Goal: Task Accomplishment & Management: Manage account settings

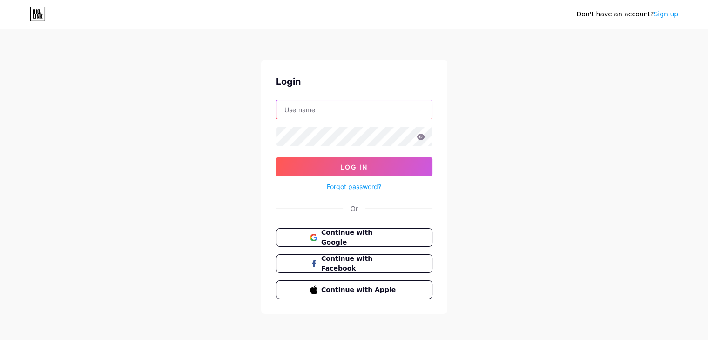
click at [383, 105] on input "text" at bounding box center [354, 109] width 155 height 19
click at [467, 116] on div "Don't have an account? Sign up Login Log In Forgot password? Or Continue with G…" at bounding box center [354, 172] width 708 height 344
click at [371, 235] on span "Continue with Google" at bounding box center [360, 238] width 78 height 20
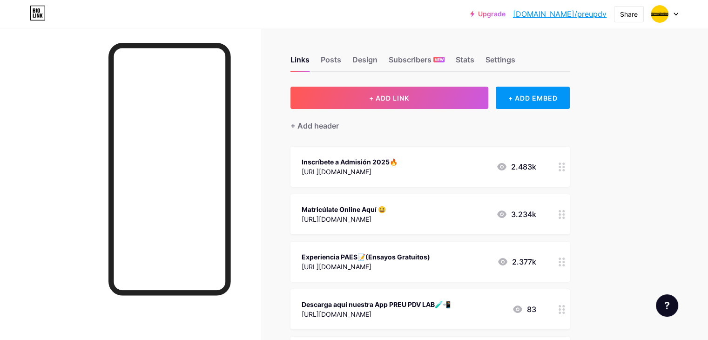
click at [398, 172] on div "https://www.preupdv.cl/admision/?utm_source=instagram&utm_medium=link_bio&utm_c…" at bounding box center [350, 172] width 96 height 10
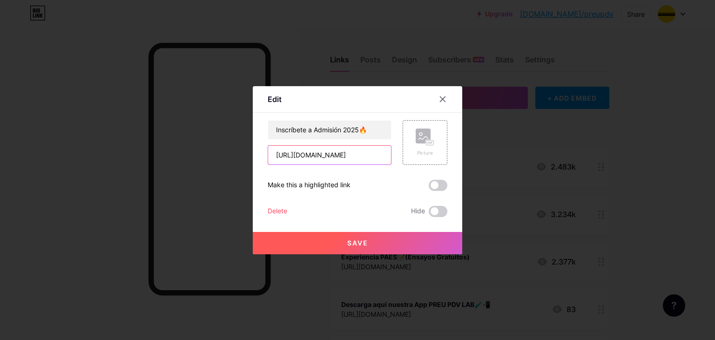
click at [379, 153] on input "https://www.preupdv.cl/admision/?utm_source=instagram&utm_medium=link_bio&utm_c…" at bounding box center [329, 155] width 123 height 19
click at [434, 103] on div at bounding box center [442, 99] width 17 height 17
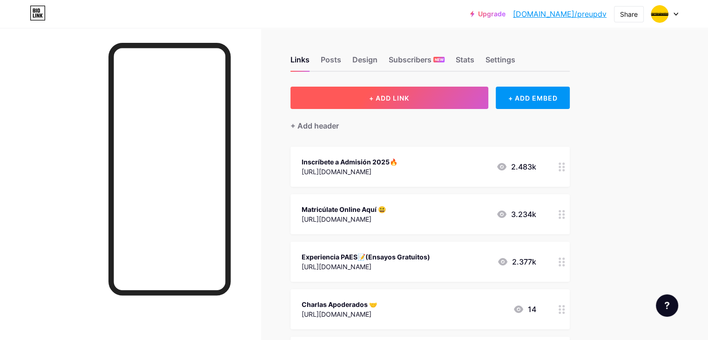
click at [478, 91] on button "+ ADD LINK" at bounding box center [389, 98] width 198 height 22
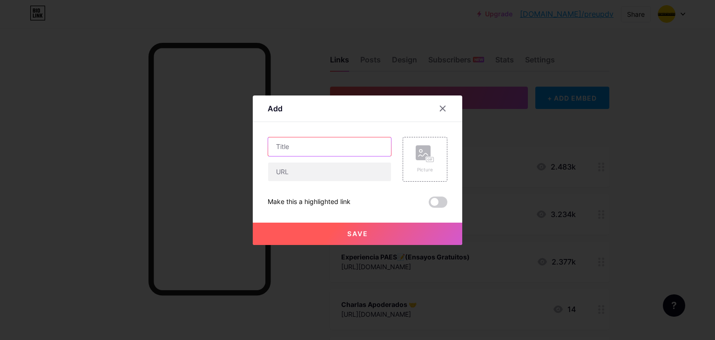
click at [344, 151] on input "text" at bounding box center [329, 146] width 123 height 19
click at [317, 146] on input "Concurso de Cuentos [Exclusivo Alumnos]" at bounding box center [329, 146] width 123 height 19
click at [341, 145] on input "Concurso de Cuentos [Exclusivo Alumnos]" at bounding box center [329, 146] width 123 height 19
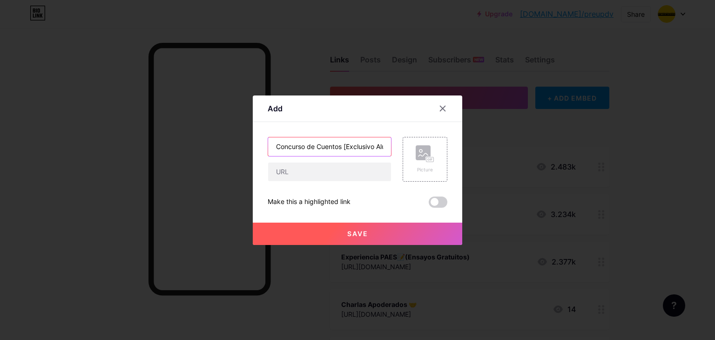
paste input "✍🏼"
type input "Concurso de Cuentos ✍🏼[Exclusivo Alumnos]"
drag, startPoint x: 333, startPoint y: 168, endPoint x: 360, endPoint y: 171, distance: 27.7
click at [333, 168] on input "text" at bounding box center [329, 171] width 123 height 19
click at [339, 174] on input "text" at bounding box center [329, 171] width 123 height 19
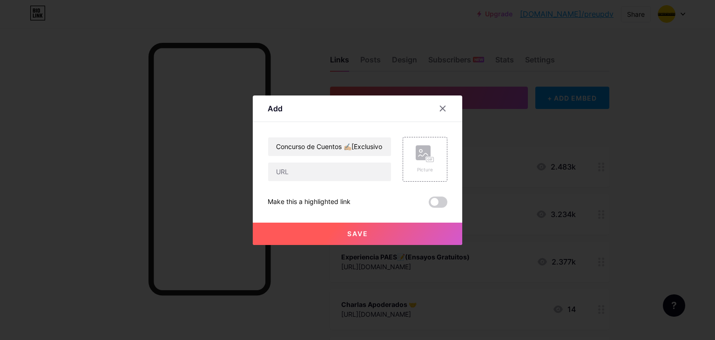
click at [446, 188] on div "Add Content YouTube Play YouTube video without leaving your page. ADD Vimeo Pla…" at bounding box center [357, 169] width 209 height 149
click at [373, 232] on button "Save" at bounding box center [357, 234] width 209 height 22
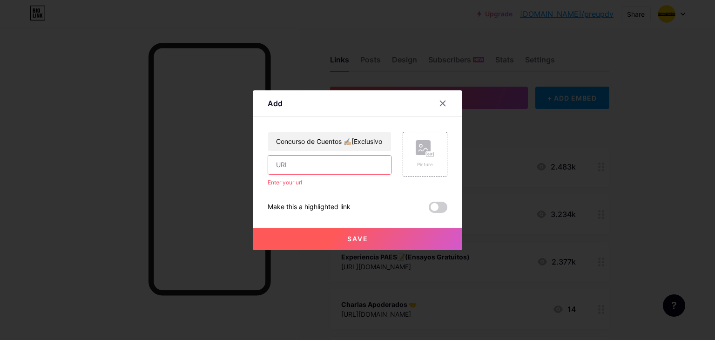
click at [318, 161] on input "text" at bounding box center [329, 164] width 123 height 19
drag, startPoint x: 274, startPoint y: 142, endPoint x: 425, endPoint y: 142, distance: 150.8
click at [425, 142] on div "Concurso de Cuentos ✍🏼[Exclusivo Alumnos] Enter your url Picture" at bounding box center [358, 159] width 180 height 55
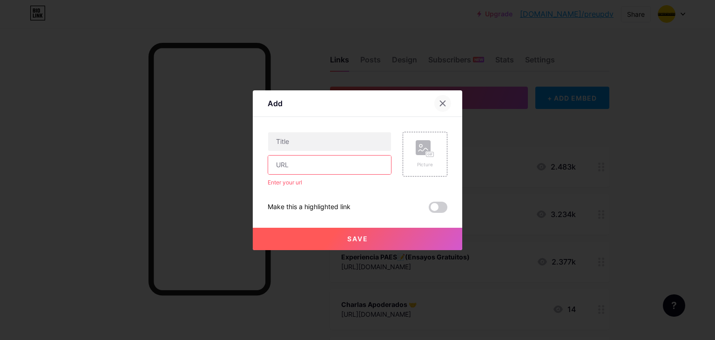
click at [440, 104] on icon at bounding box center [442, 103] width 5 height 5
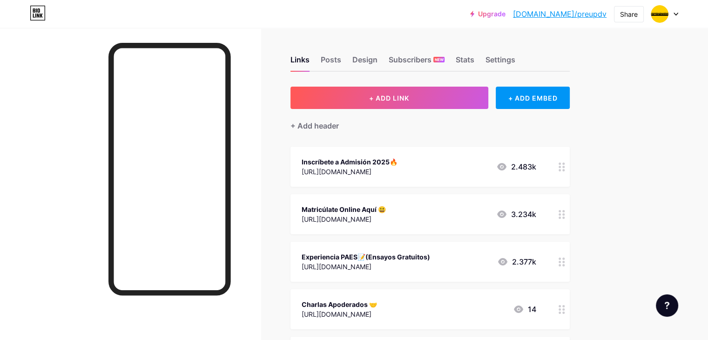
click at [475, 177] on div "Inscríbete a Admisión 2025🔥 https://www.preupdv.cl/admision/?utm_source=instagr…" at bounding box center [429, 167] width 279 height 40
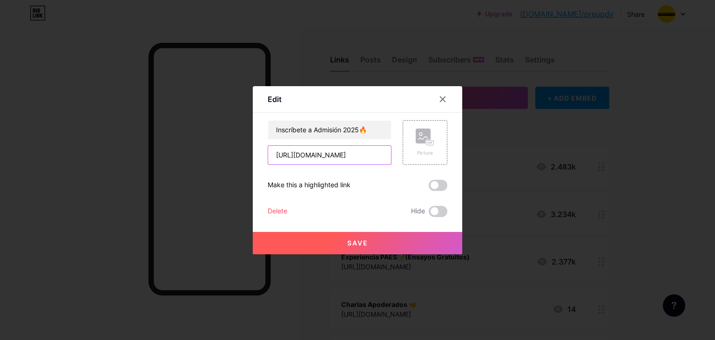
click at [371, 153] on input "[URL][DOMAIN_NAME]" at bounding box center [329, 155] width 123 height 19
click at [439, 103] on div at bounding box center [442, 99] width 17 height 17
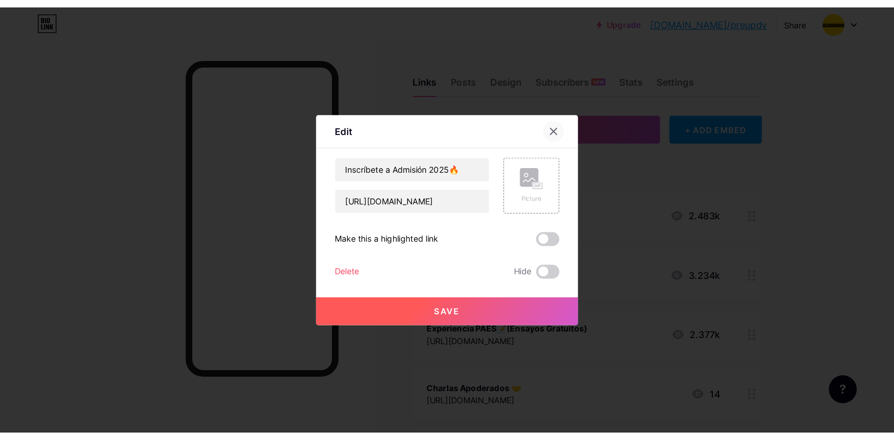
scroll to position [0, 0]
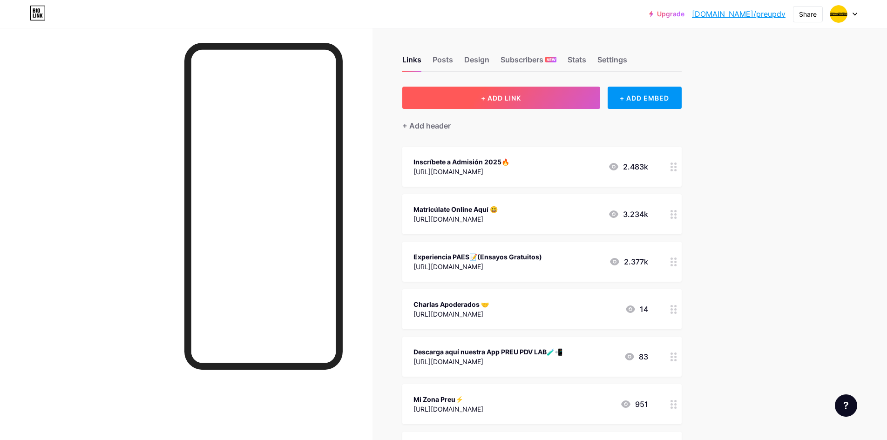
click at [554, 93] on button "+ ADD LINK" at bounding box center [501, 98] width 198 height 22
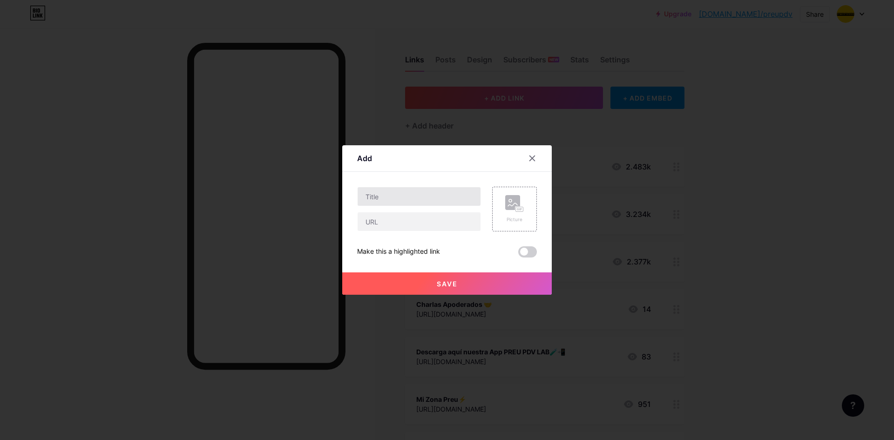
drag, startPoint x: 384, startPoint y: 209, endPoint x: 385, endPoint y: 201, distance: 8.0
click at [384, 209] on div at bounding box center [419, 209] width 124 height 45
click at [387, 202] on input "text" at bounding box center [419, 196] width 123 height 19
paste input "Concurso de Cuentos ✍🏼[Exclusivo Alumnos]"
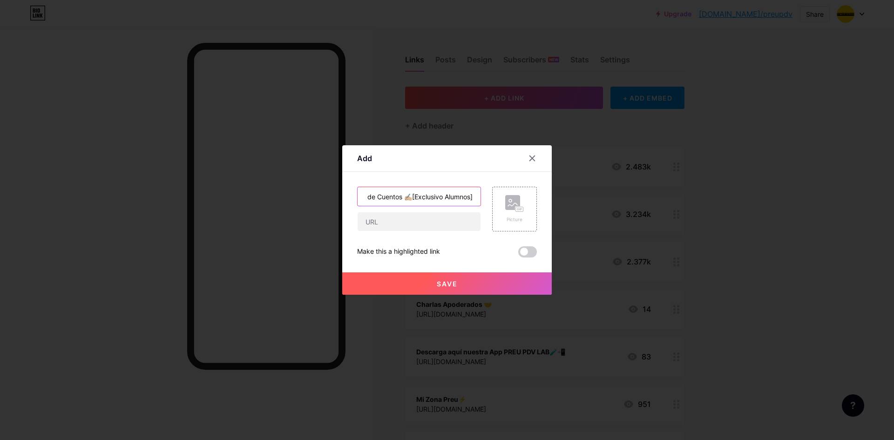
type input "Concurso de Cuentos ✍🏼[Exclusivo Alumnos]"
click at [384, 223] on input "text" at bounding box center [419, 221] width 123 height 19
paste input "https://www.preupdv.cl/cuentos-paes/?utm_source=instagram&utm_medium=link_bio&u…"
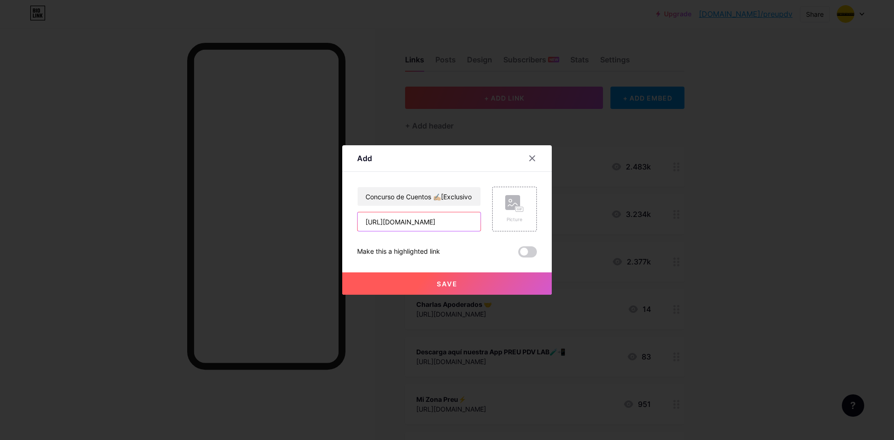
type input "https://www.preupdv.cl/cuentos-paes/?utm_source=instagram&utm_medium=link_bio&u…"
click at [384, 237] on div "Concurso de Cuentos ✍🏼[Exclusivo Alumnos] https://www.preupdv.cl/cuentos-paes/?…" at bounding box center [447, 222] width 180 height 71
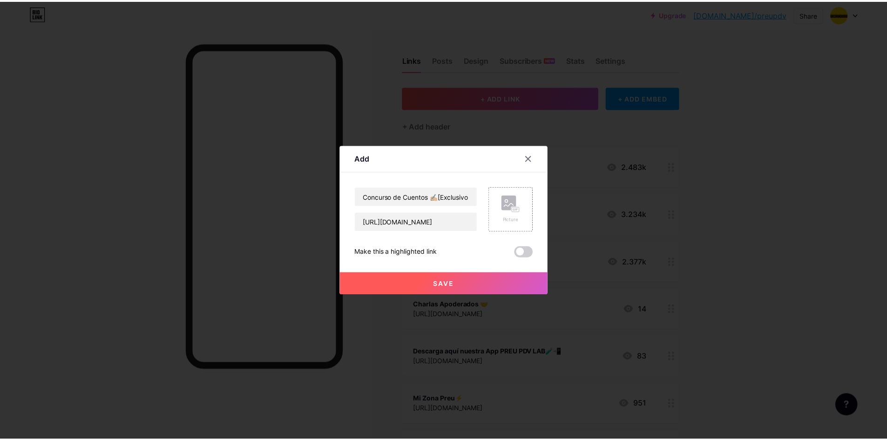
scroll to position [0, 0]
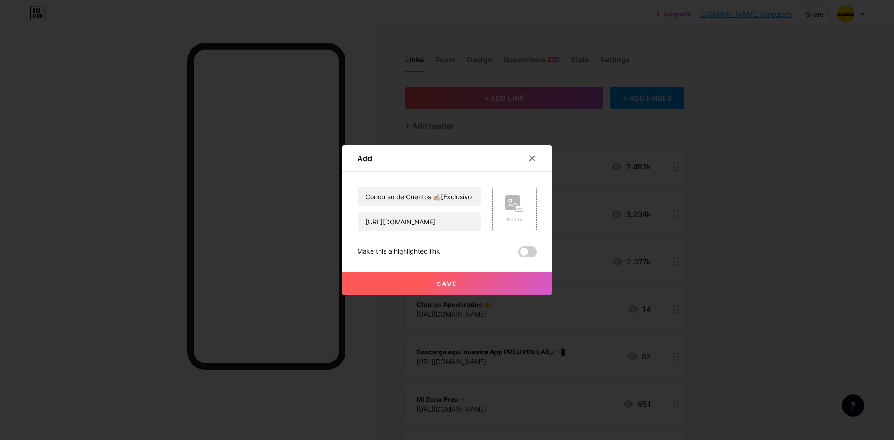
click at [446, 284] on span "Save" at bounding box center [447, 284] width 21 height 8
click at [447, 282] on span "Save" at bounding box center [447, 284] width 21 height 8
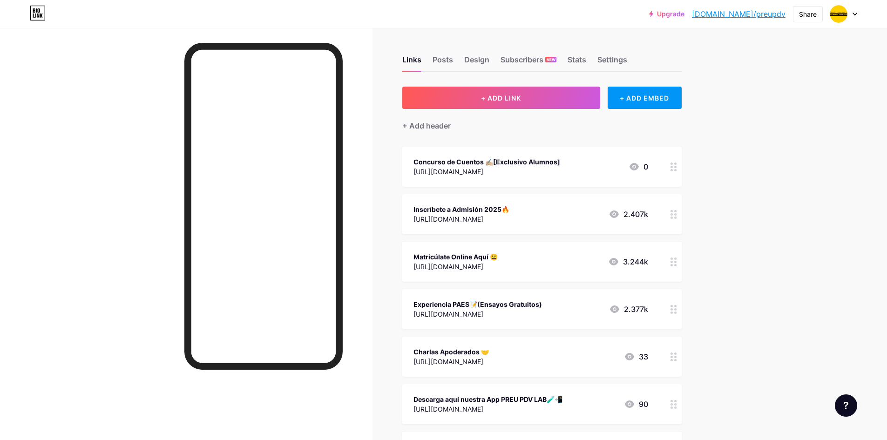
drag, startPoint x: 460, startPoint y: 168, endPoint x: 451, endPoint y: 204, distance: 38.1
click at [451, 204] on span "Concurso de Cuentos ✍🏼[Exclusivo Alumnos] https://www.preupdv.cl/cuentos-paes/?…" at bounding box center [541, 380] width 279 height 467
click at [371, 152] on div at bounding box center [186, 248] width 372 height 440
click at [715, 240] on div "Upgrade bio.link/preupd... bio.link/preupdv Share Switch accounts Preu Pedro de…" at bounding box center [443, 445] width 887 height 890
